Goal: Find specific page/section: Find specific page/section

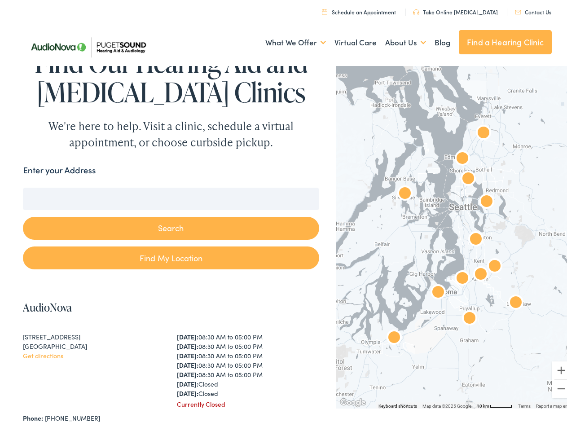
click at [283, 216] on button "Search" at bounding box center [171, 225] width 296 height 23
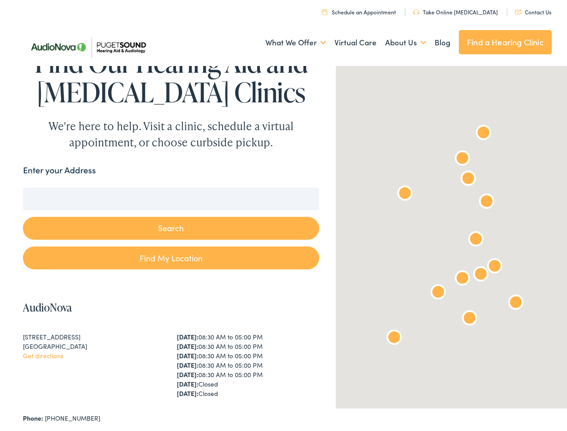
click at [287, 40] on link "What We Offer" at bounding box center [295, 39] width 61 height 33
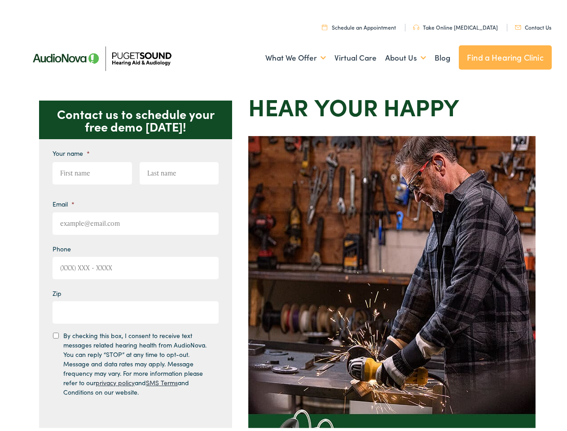
click at [283, 216] on img at bounding box center [391, 335] width 287 height 404
click at [287, 55] on link "What We Offer" at bounding box center [295, 55] width 61 height 33
click at [396, 55] on link "About Us" at bounding box center [405, 55] width 41 height 33
